Goal: Transaction & Acquisition: Purchase product/service

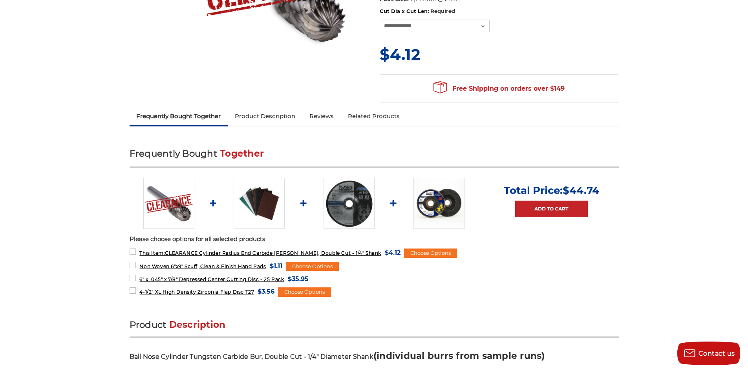
scroll to position [196, 0]
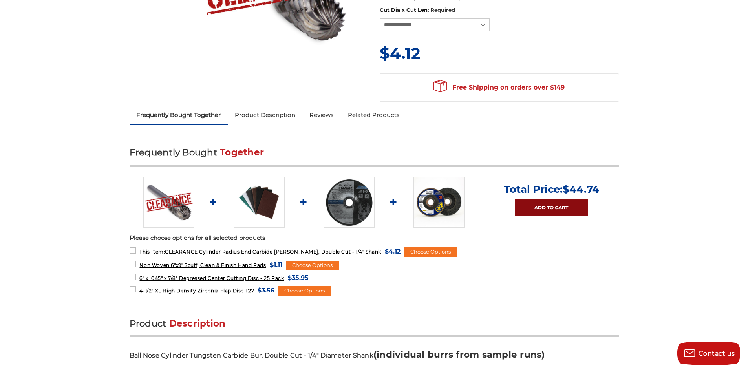
click at [561, 208] on link "Add to Cart" at bounding box center [551, 207] width 73 height 16
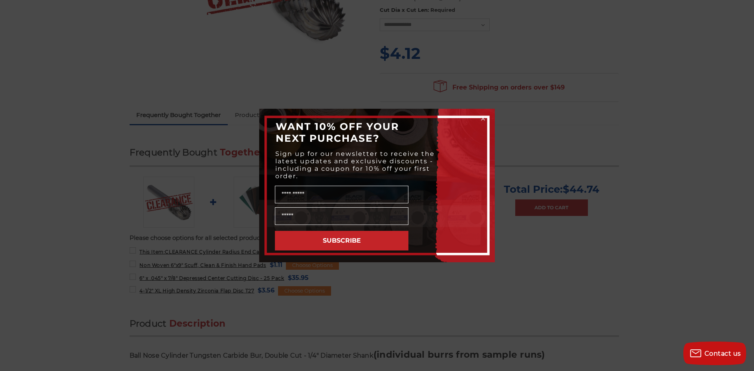
click at [483, 121] on circle "Close dialog" at bounding box center [482, 118] width 7 height 7
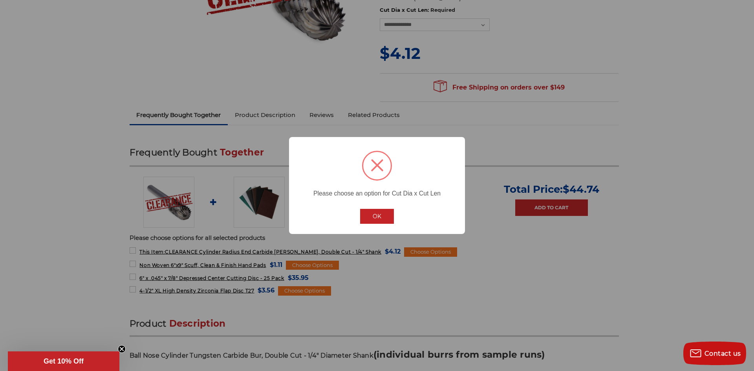
click at [123, 347] on icon "Close teaser" at bounding box center [121, 348] width 3 height 3
click at [715, 353] on span "Contact us" at bounding box center [722, 353] width 37 height 7
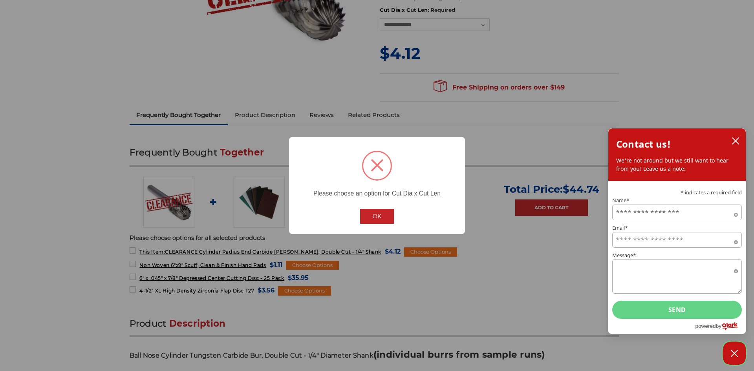
click at [730, 360] on icon "Close Chatbox" at bounding box center [734, 354] width 8 height 20
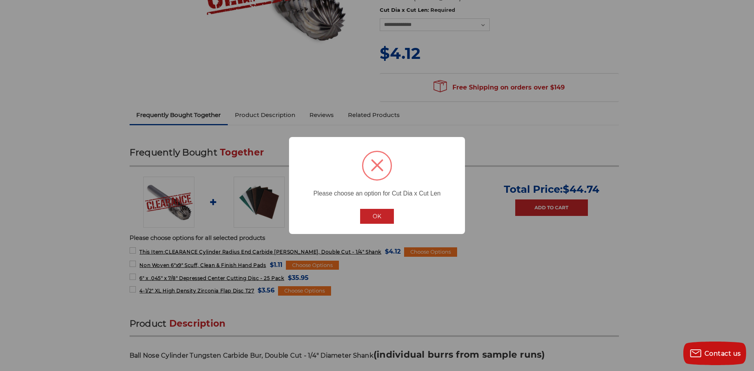
click at [379, 216] on button "OK" at bounding box center [377, 216] width 34 height 15
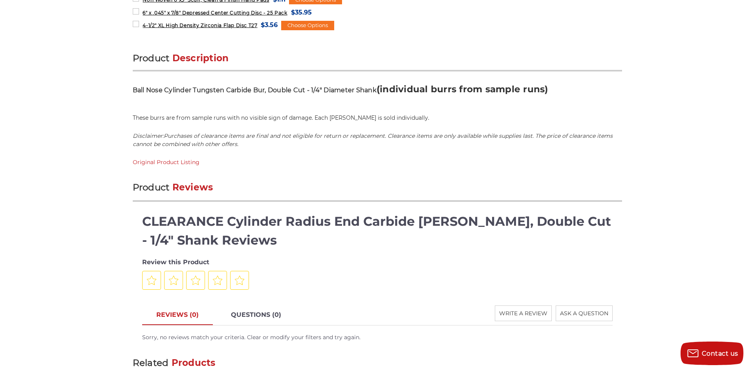
scroll to position [510, 0]
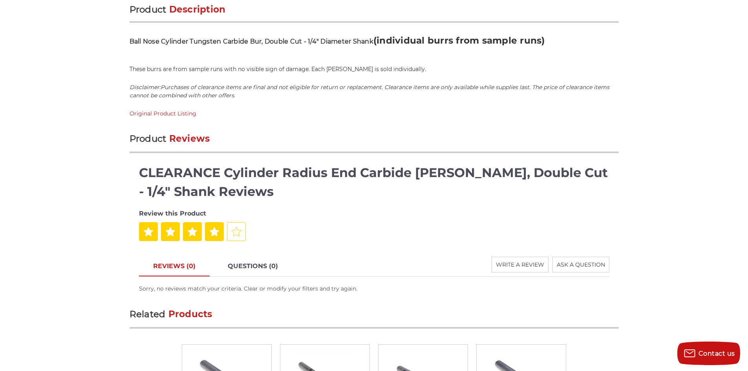
click at [220, 227] on div at bounding box center [214, 231] width 19 height 19
